Goal: Information Seeking & Learning: Learn about a topic

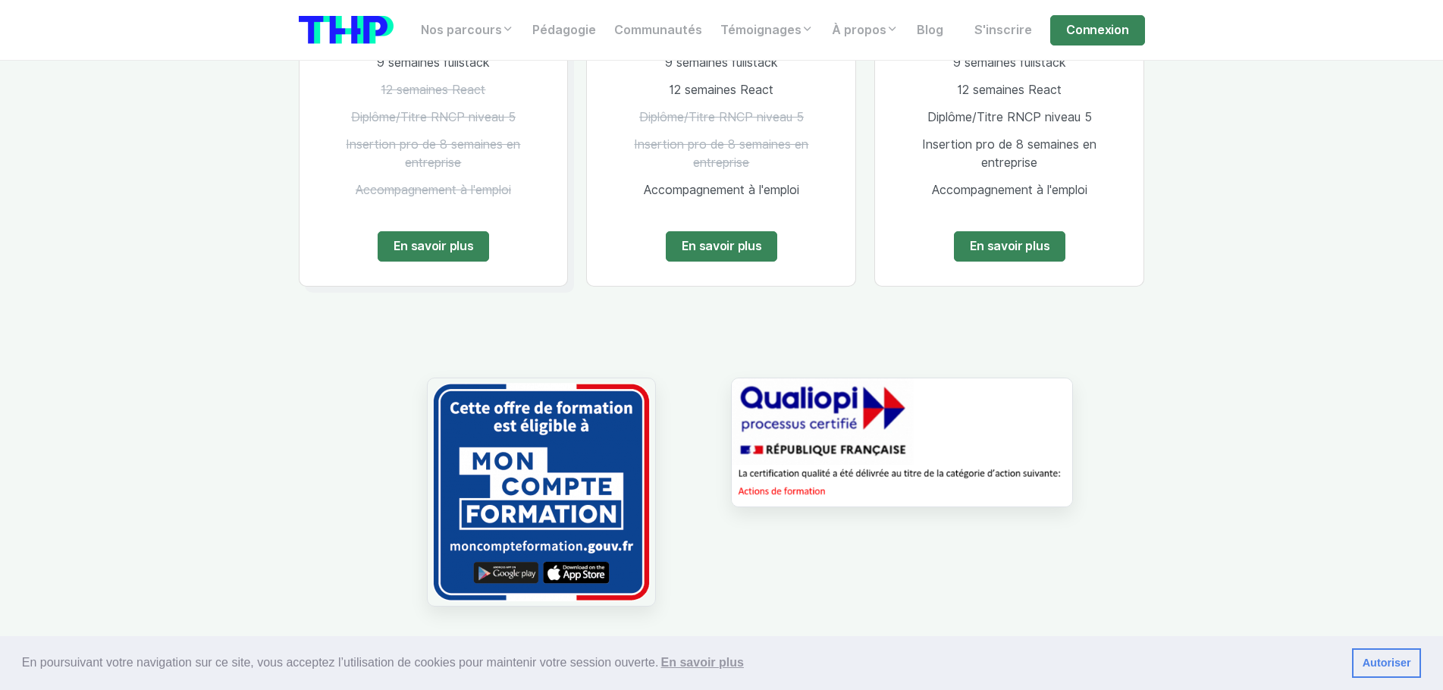
scroll to position [1213, 0]
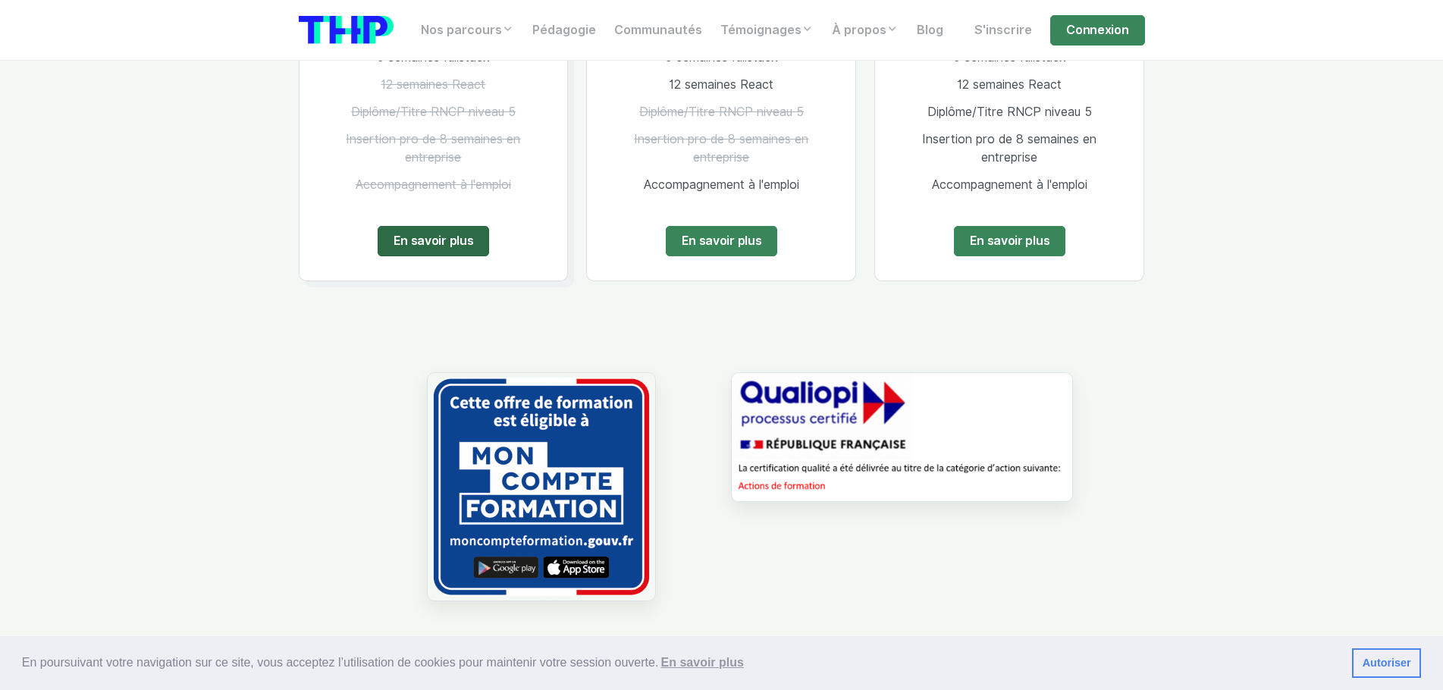
click at [431, 245] on link "En savoir plus" at bounding box center [434, 241] width 112 height 30
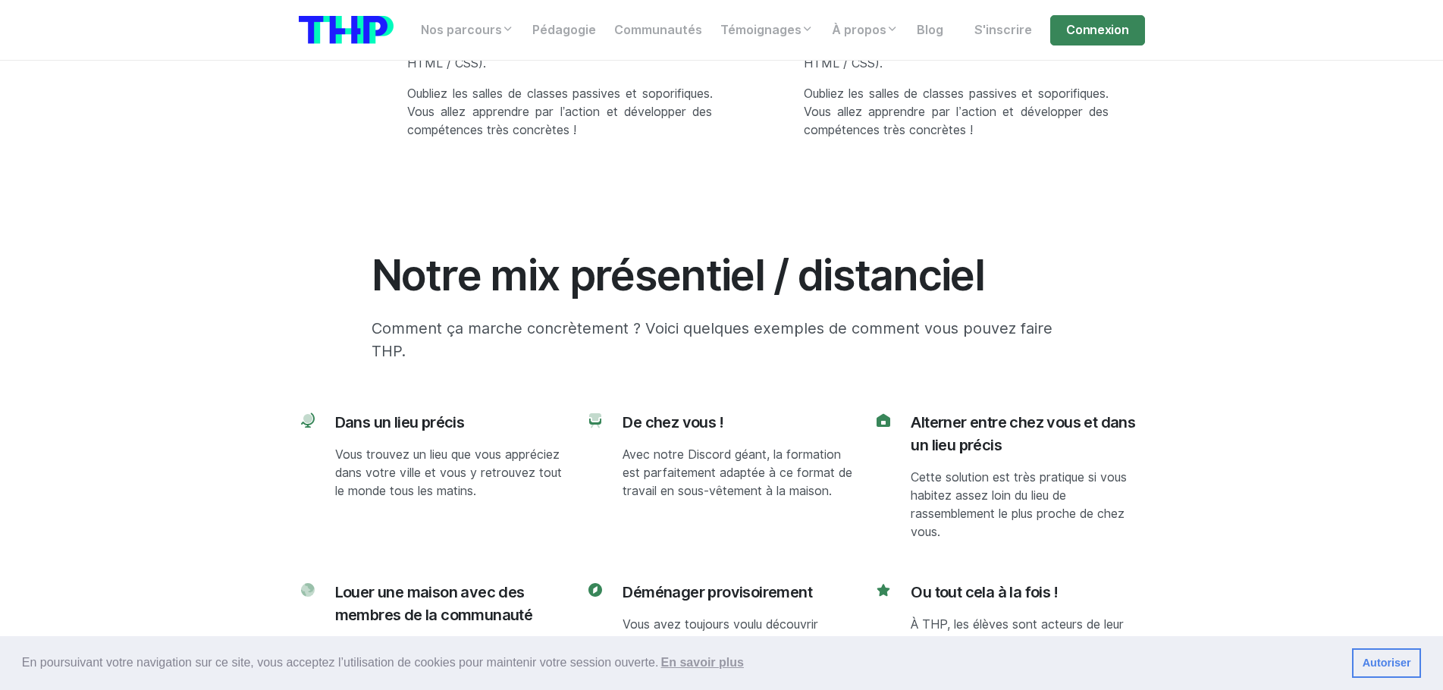
scroll to position [6368, 0]
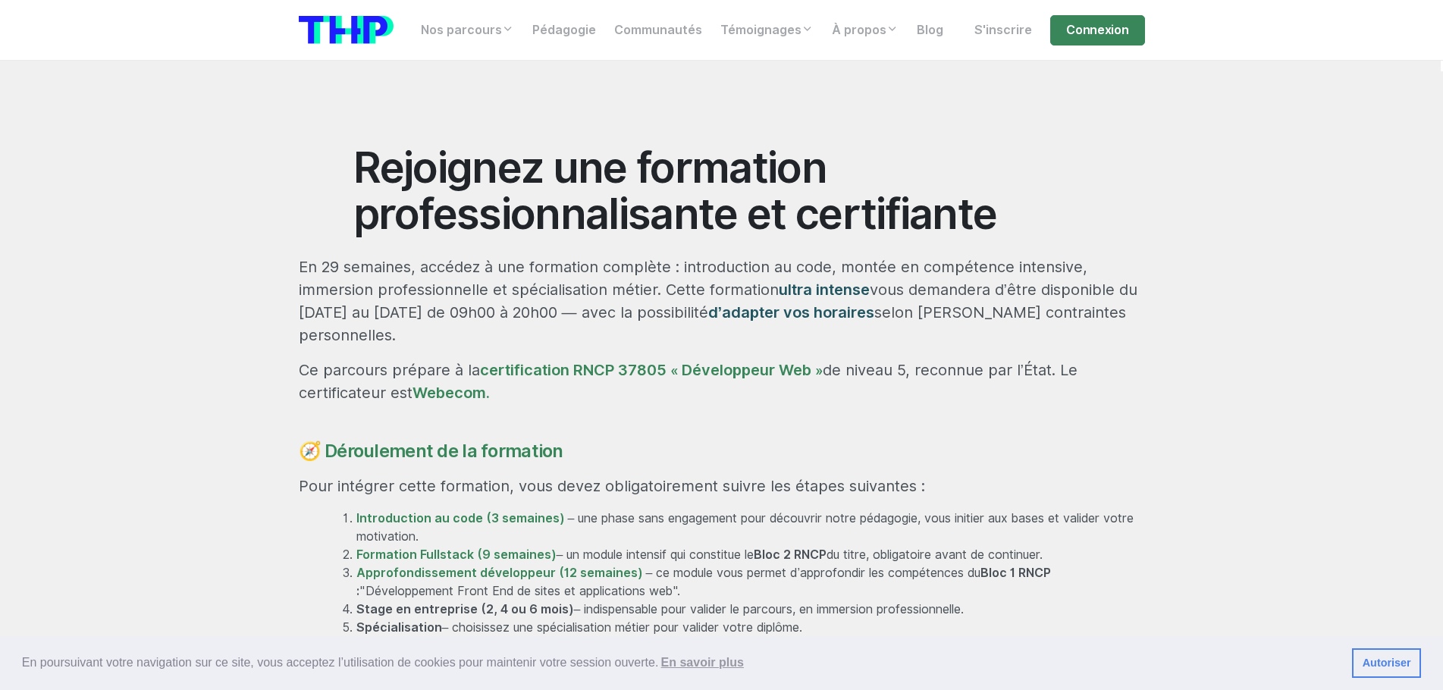
scroll to position [695, 0]
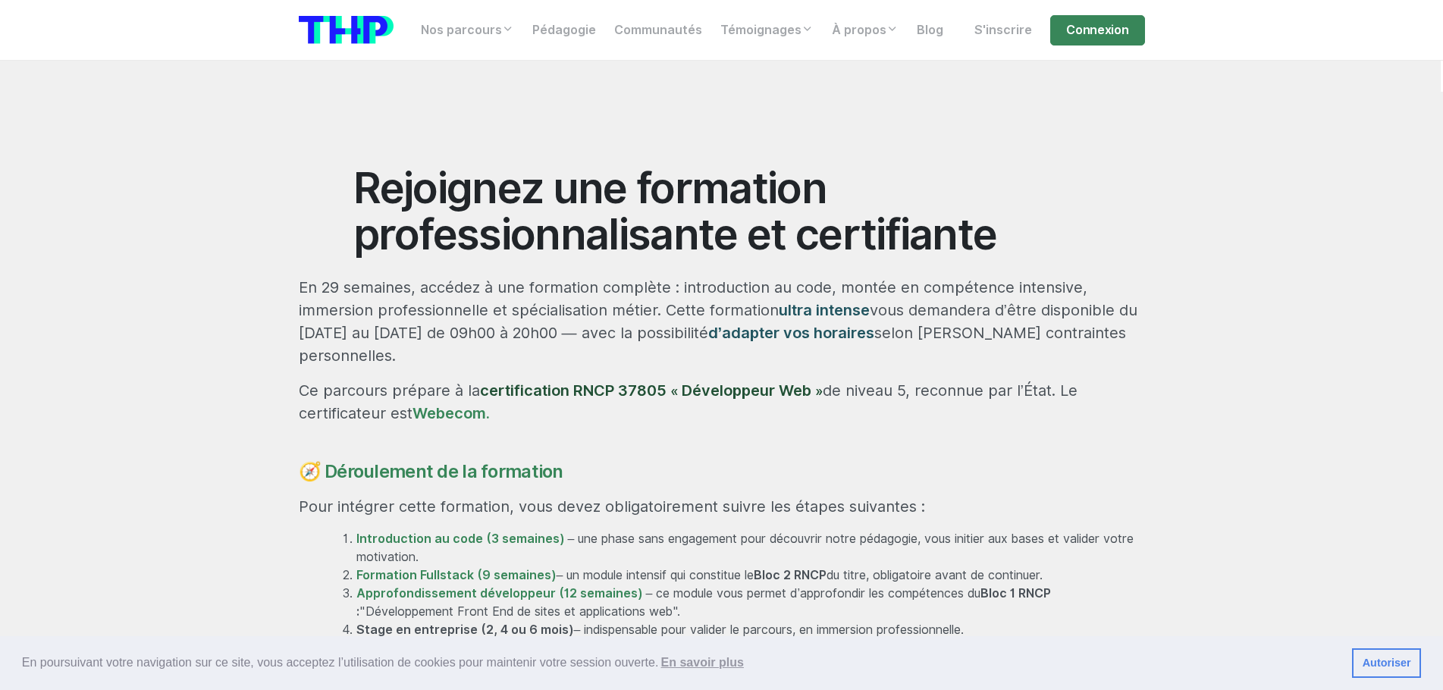
drag, startPoint x: 477, startPoint y: 345, endPoint x: 672, endPoint y: 342, distance: 194.9
click at [672, 379] on p "Ce parcours prépare à la certification RNCP 37805 « Développeur Web » de niveau…" at bounding box center [722, 401] width 846 height 45
copy p "certification RNCP 37805"
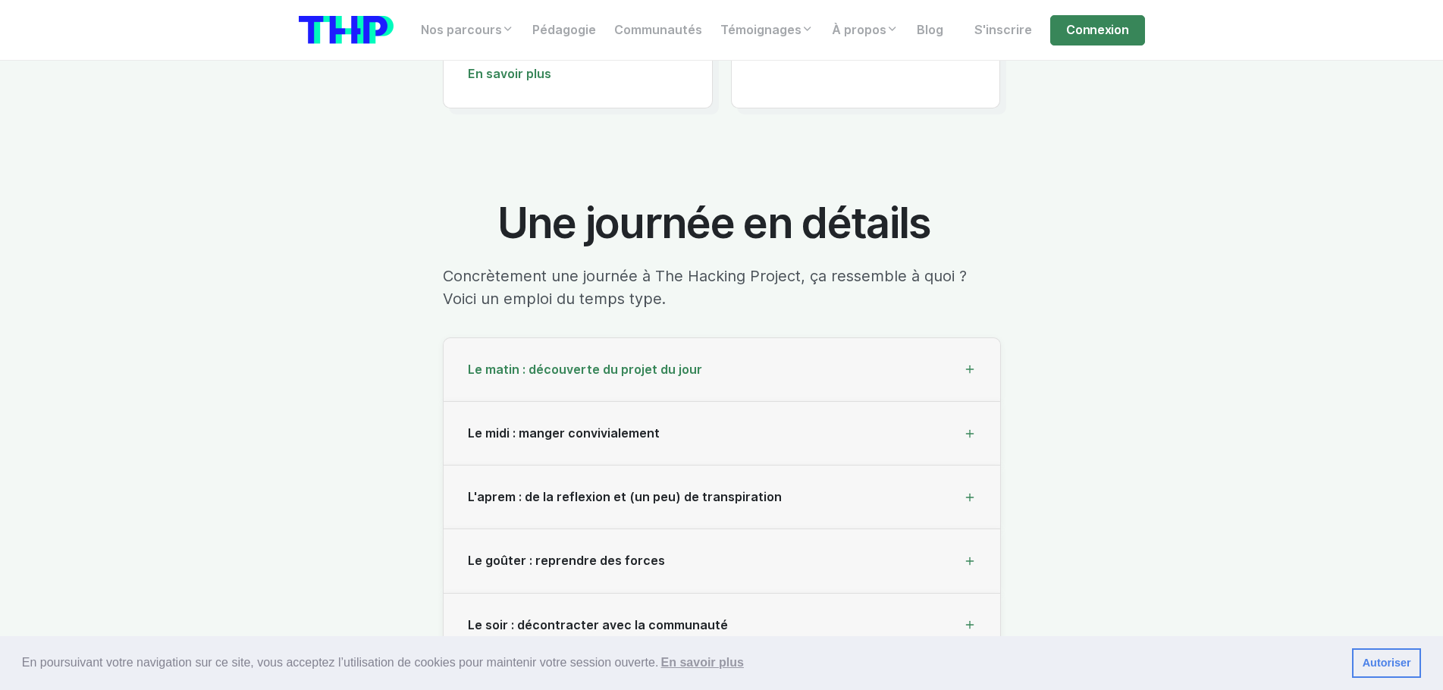
scroll to position [5471, 0]
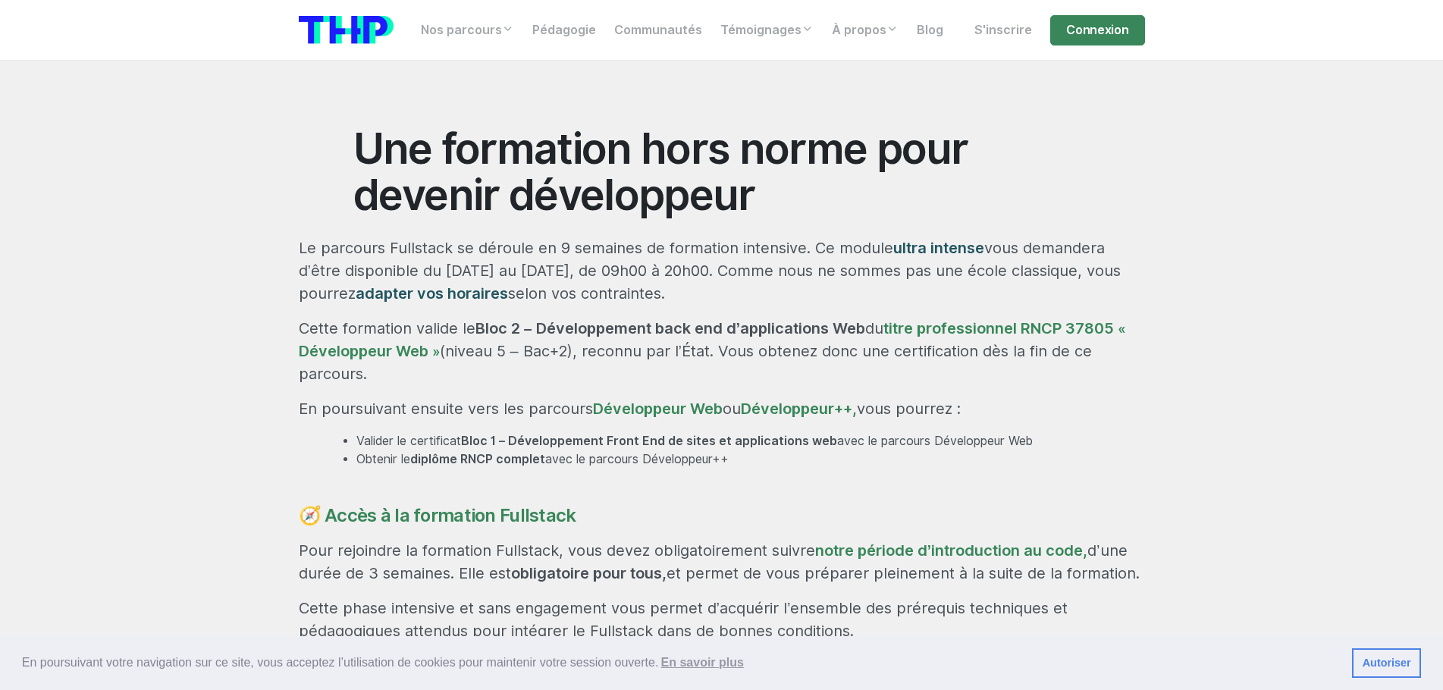
scroll to position [531, 0]
